Goal: Obtain resource: Download file/media

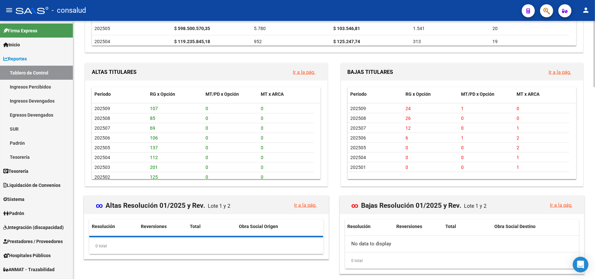
scroll to position [610, 0]
click at [553, 73] on link "Ir a la pág." at bounding box center [560, 72] width 23 height 6
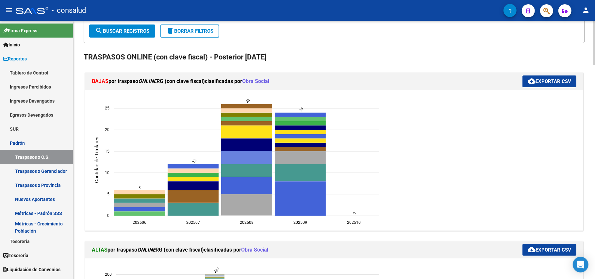
scroll to position [131, 0]
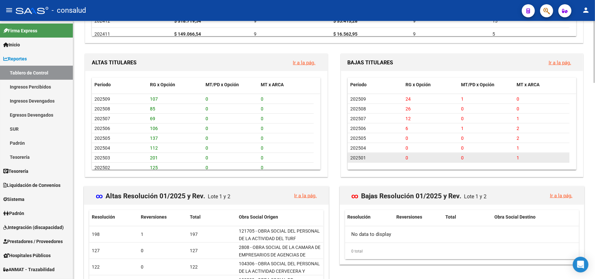
scroll to position [600, 0]
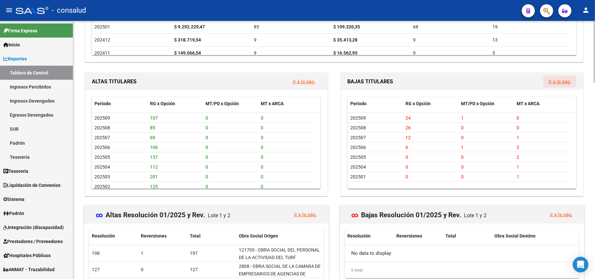
click at [560, 83] on link "Ir a la pág." at bounding box center [560, 82] width 23 height 6
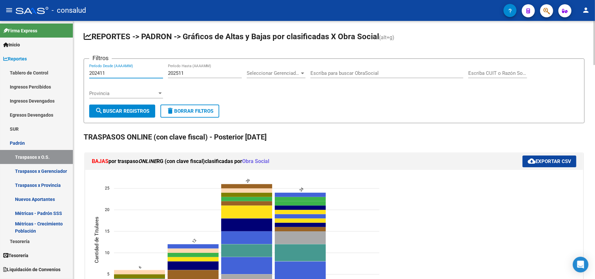
click at [122, 75] on input "202411" at bounding box center [126, 73] width 74 height 6
drag, startPoint x: 125, startPoint y: 74, endPoint x: 0, endPoint y: 66, distance: 124.8
click at [0, 66] on mat-sidenav-container "Firma Express Inicio Instructivos Contacto OS Reportes Tablero de Control Ingre…" at bounding box center [297, 150] width 595 height 258
type input "202508"
drag, startPoint x: 196, startPoint y: 72, endPoint x: 81, endPoint y: 67, distance: 115.1
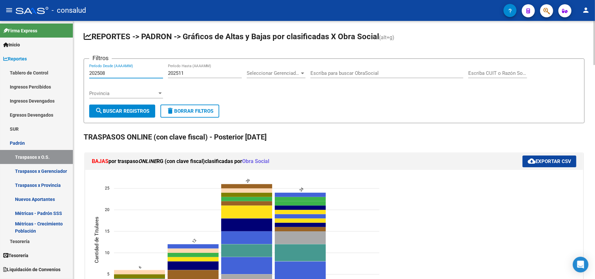
type input "202508"
click at [116, 110] on span "search Buscar Registros" at bounding box center [122, 111] width 54 height 6
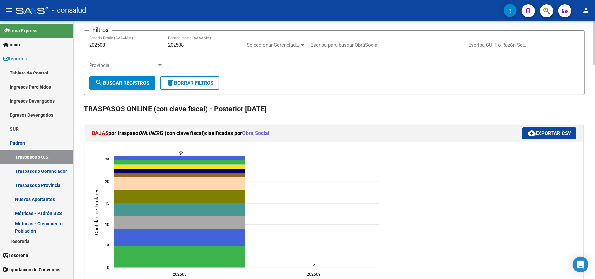
scroll to position [43, 0]
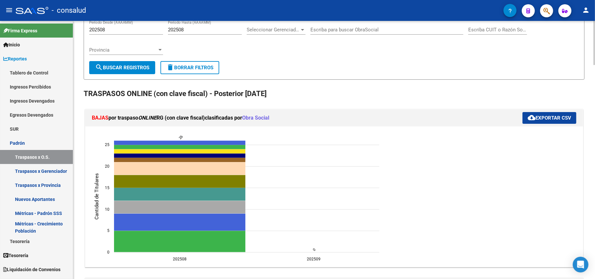
click at [116, 27] on input "202508" at bounding box center [126, 30] width 74 height 6
type input "202509"
click at [194, 31] on input "202508" at bounding box center [205, 30] width 74 height 6
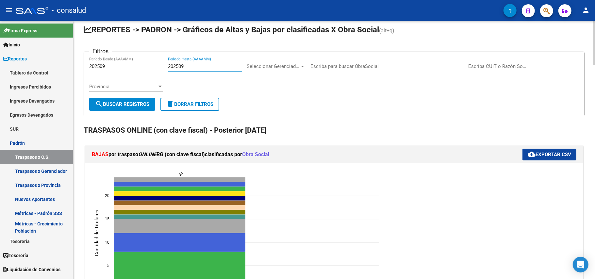
scroll to position [0, 0]
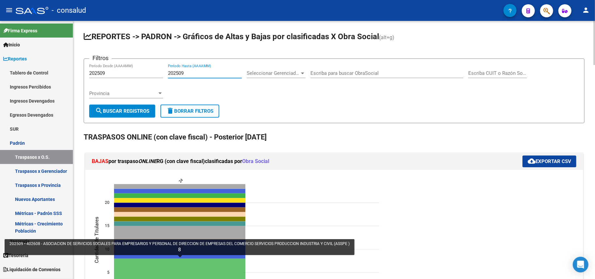
type input "202509"
click at [221, 266] on icon "202509 402608 - ASOCIACION DE SERVICIOS SOCIALES PARA EMPRESARIOS Y PERSONAL DE…" at bounding box center [179, 277] width 131 height 37
type input "ASOCIACION DE SERVICIOS SOCIALES PARA EMPRESARIOS Y PERSONAL DE DIRECCION DE EM…"
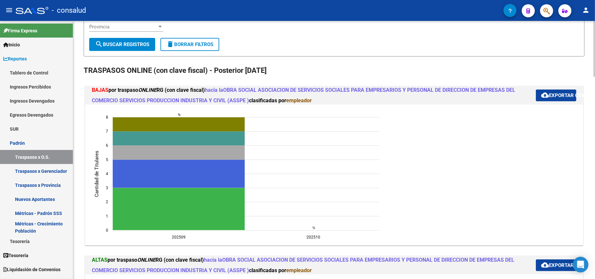
scroll to position [43, 0]
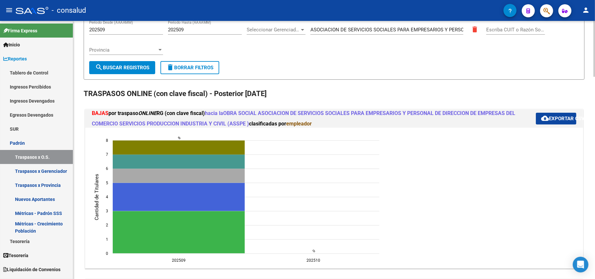
click at [562, 118] on span "cloud_download Exportar CSV" at bounding box center [562, 119] width 43 height 6
